Goal: Information Seeking & Learning: Stay updated

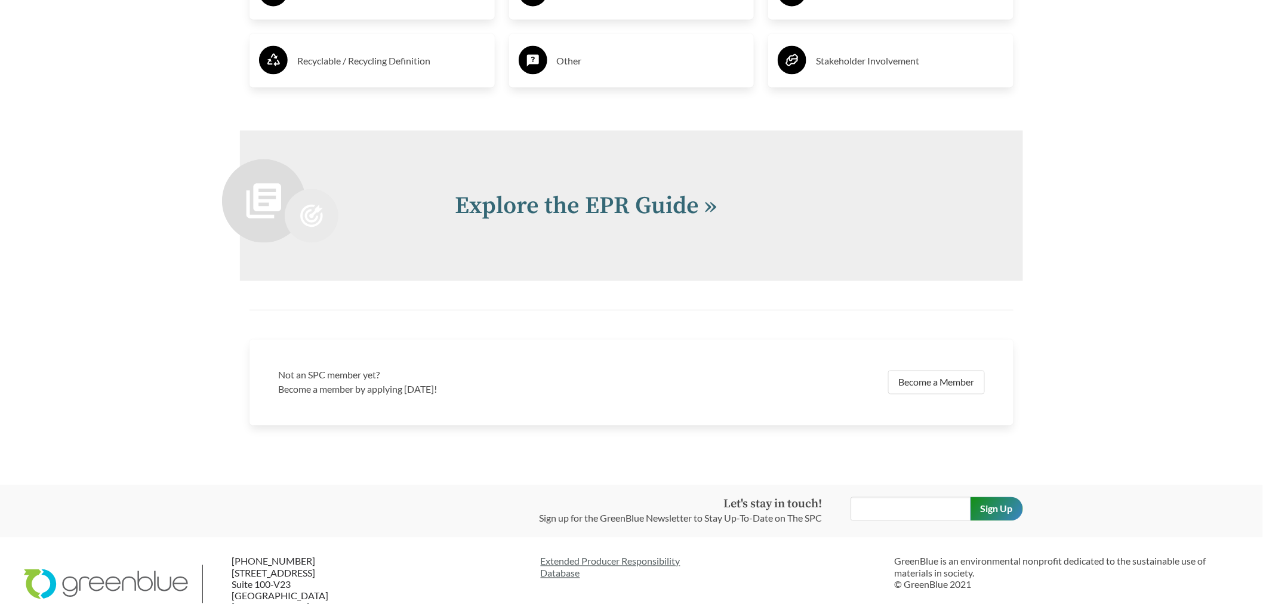
scroll to position [2611, 0]
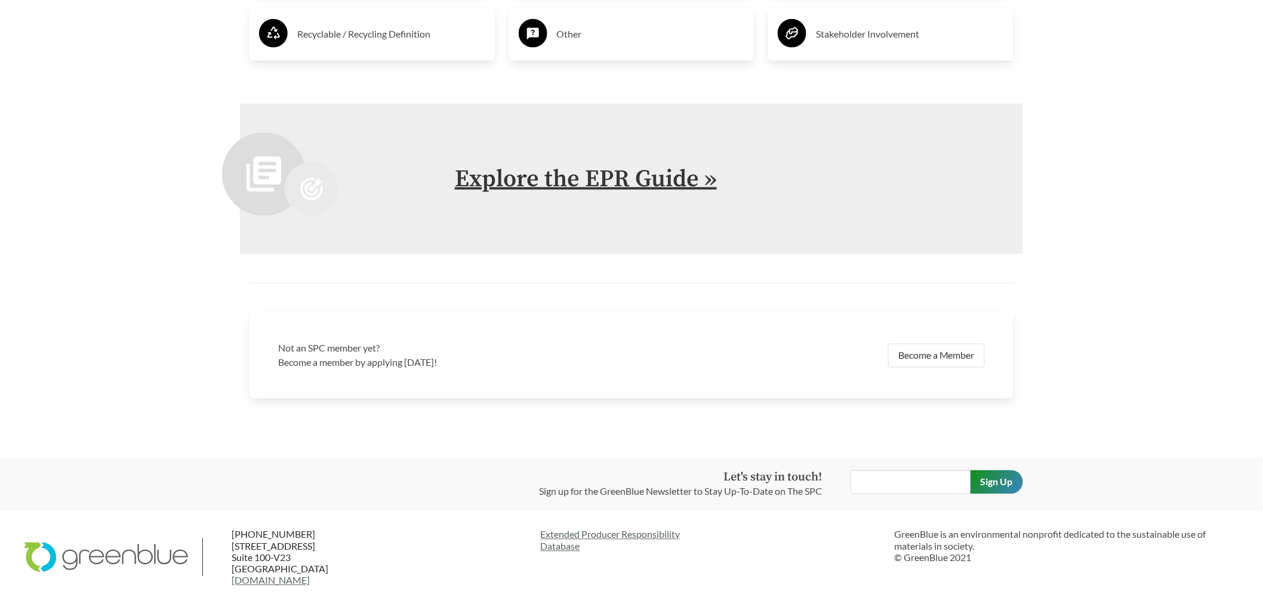
click at [576, 177] on link "Explore the EPR Guide »" at bounding box center [586, 179] width 262 height 30
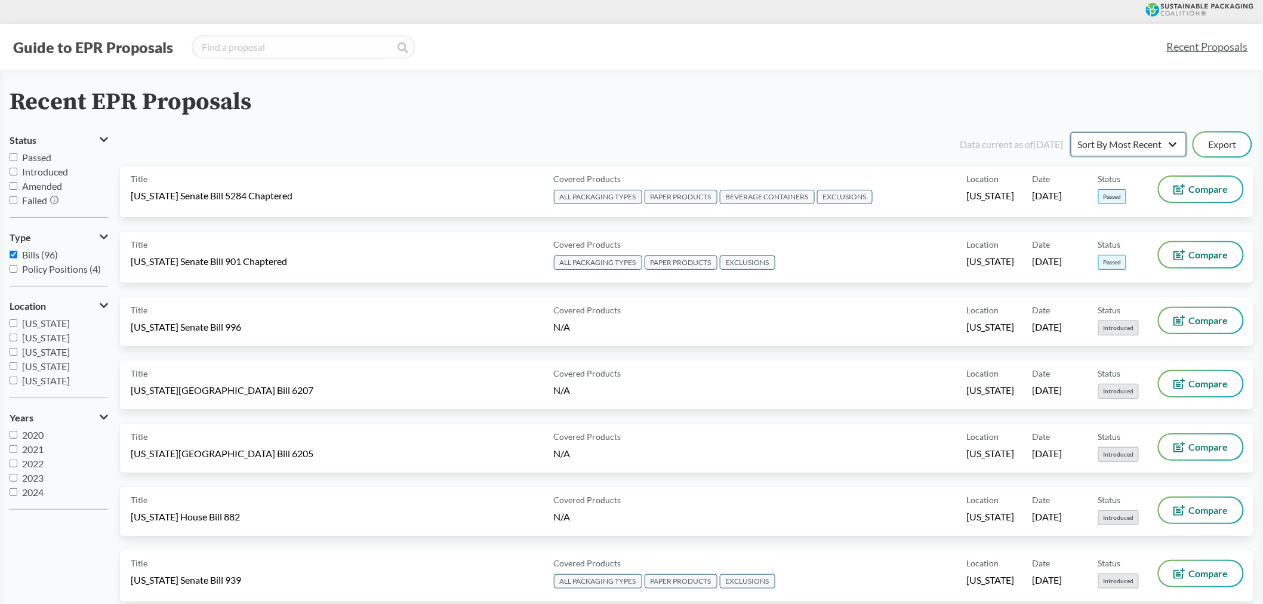
click at [1137, 141] on select "Sort By Most Recent Sort By Status" at bounding box center [1129, 145] width 116 height 24
click at [832, 109] on div "Recent EPR Proposals" at bounding box center [632, 102] width 1244 height 27
click at [33, 157] on span "Passed" at bounding box center [36, 157] width 29 height 11
click at [17, 157] on input "Passed" at bounding box center [14, 157] width 8 height 8
checkbox input "true"
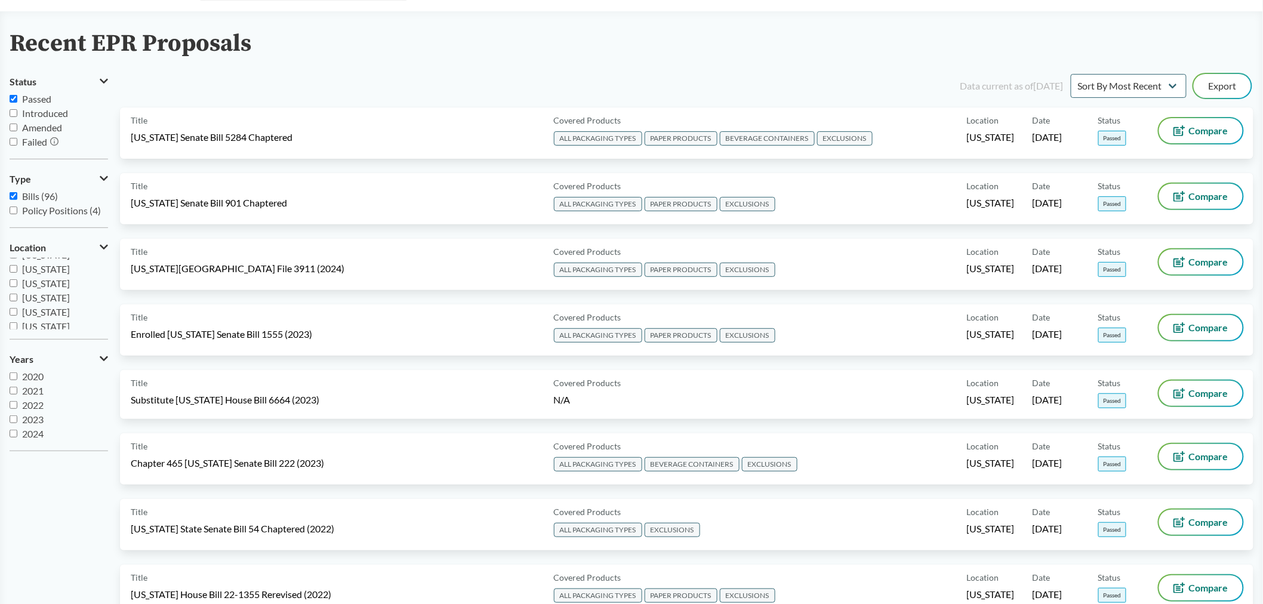
scroll to position [159, 0]
click at [515, 69] on div "Recent EPR Proposals Status Passed Introduced Amended Failed Type Bills (96) Po…" at bounding box center [631, 427] width 1263 height 795
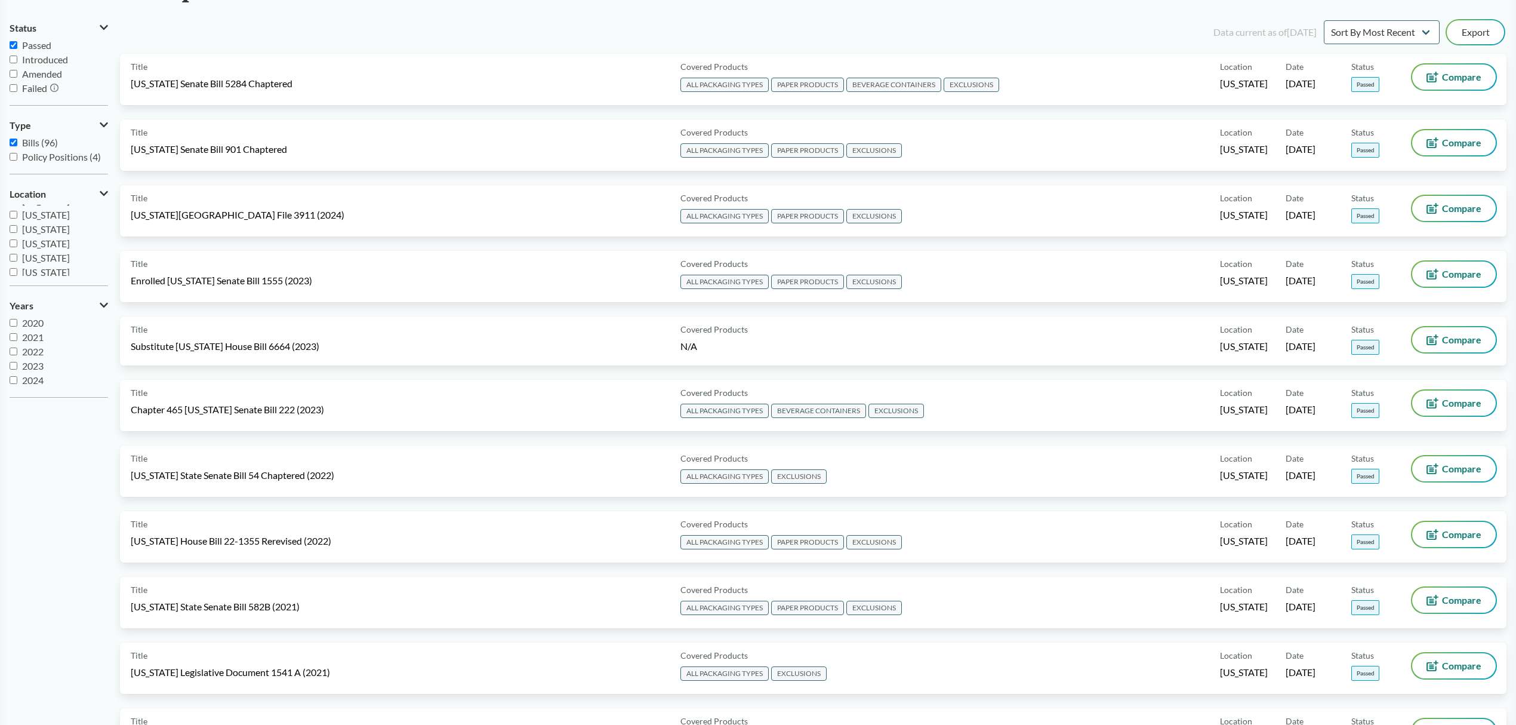
scroll to position [61, 0]
